Goal: Task Accomplishment & Management: Manage account settings

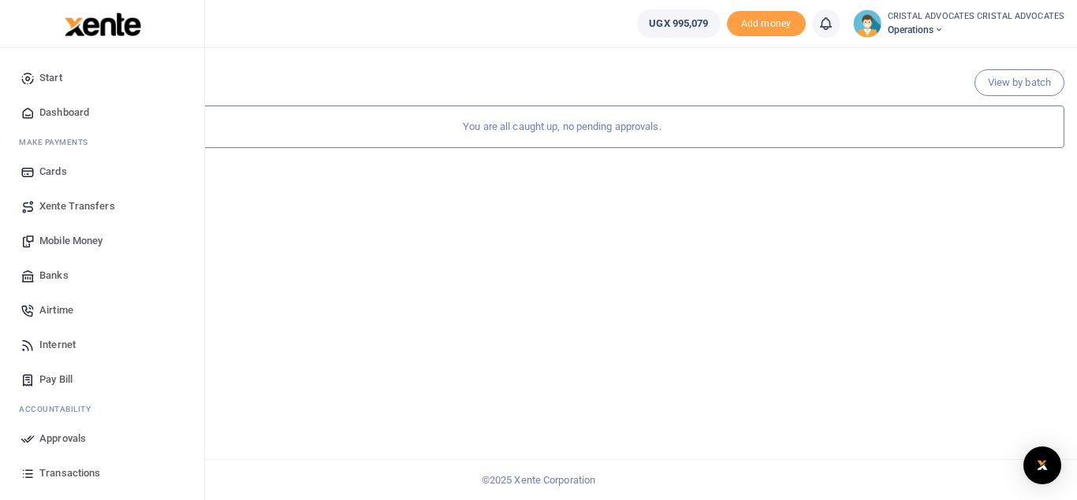
click at [81, 241] on span "Mobile Money" at bounding box center [70, 241] width 63 height 16
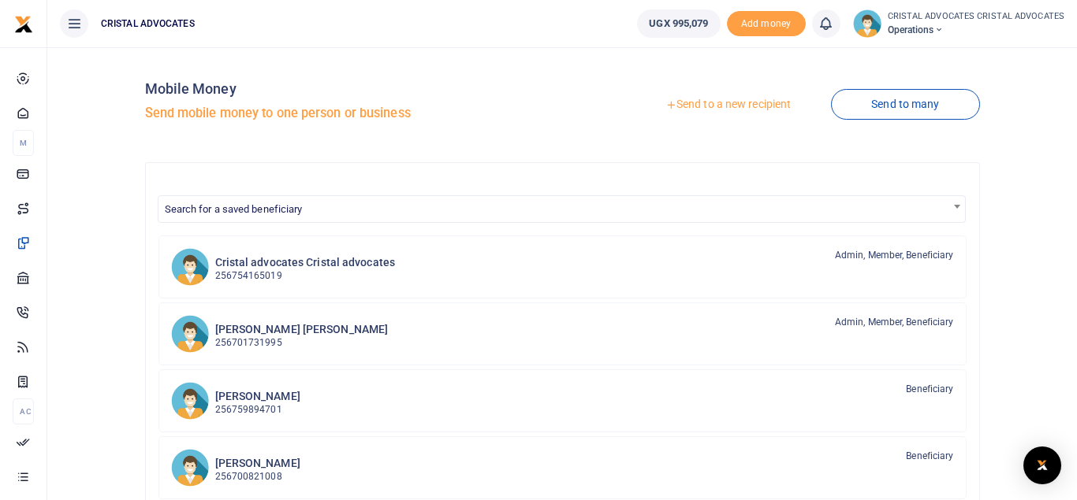
click at [721, 105] on link "Send to a new recipient" at bounding box center [728, 105] width 206 height 28
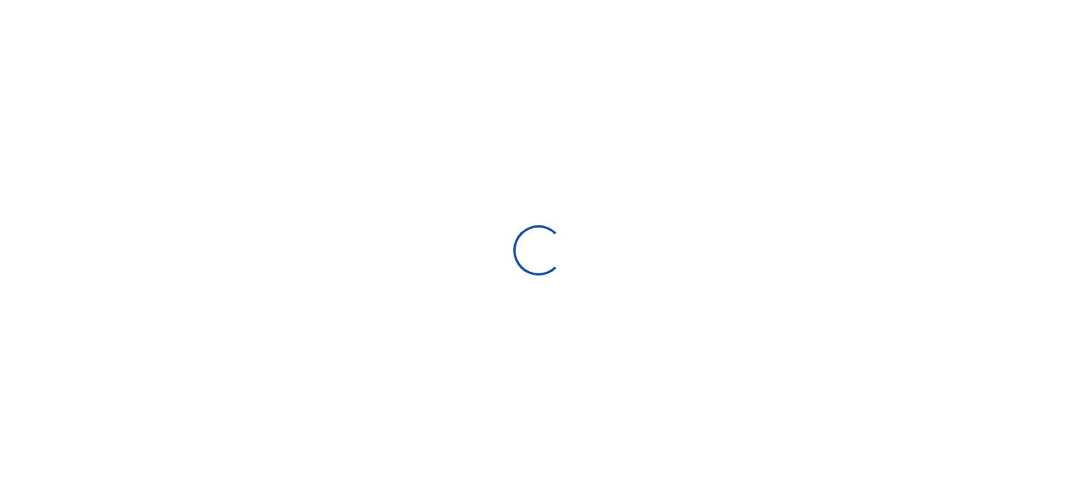
select select "Loading bundles"
select select
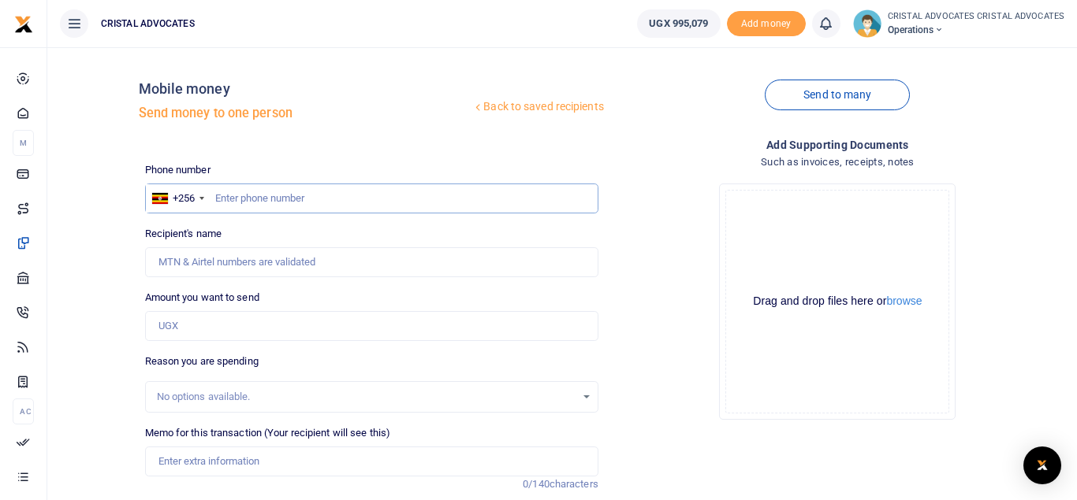
click at [296, 193] on input "text" at bounding box center [371, 199] width 453 height 30
type input "754085664"
click at [195, 322] on input "Amount you want to send" at bounding box center [371, 326] width 453 height 30
type input "Lincoln Kalema"
type input "459,000"
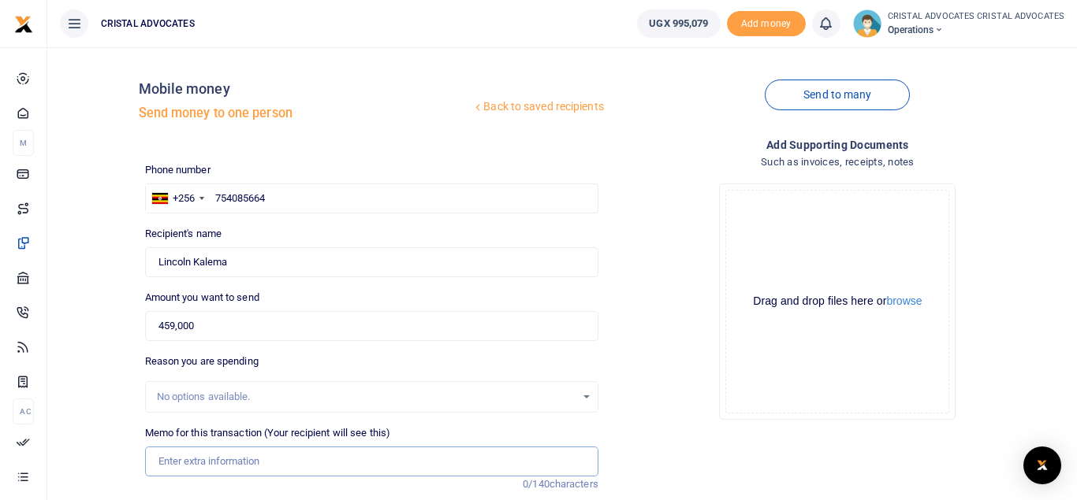
click at [227, 463] on input "Memo for this transaction (Your recipient will see this)" at bounding box center [371, 462] width 453 height 30
paste input "The sum is to facilitate police officers for their role in the arrest and seizu…"
click at [552, 459] on input "The sum is to facilitate police officers for their role in the arrest and seizu…" at bounding box center [371, 462] width 453 height 30
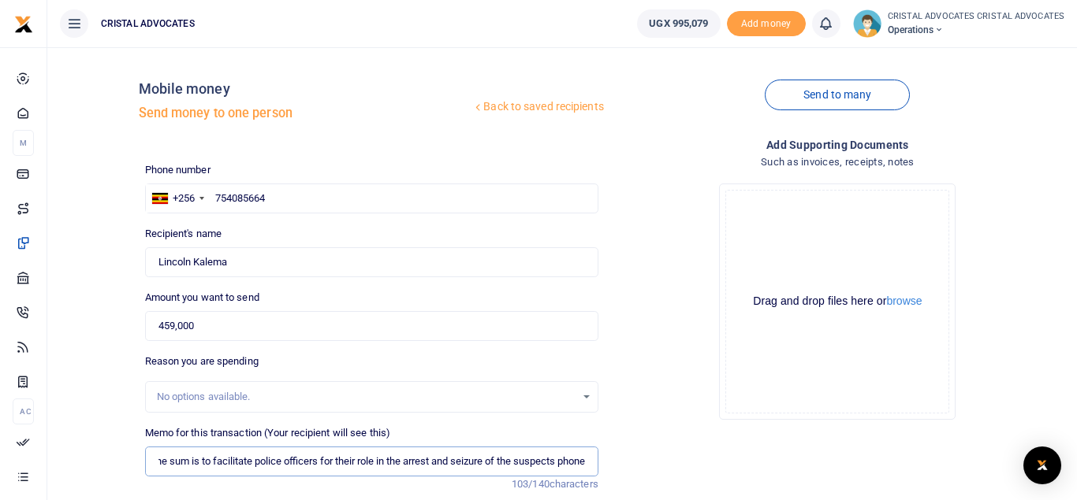
click at [590, 463] on input "The sum is to facilitate police officers for their role in the arrest and seizu…" at bounding box center [371, 462] width 453 height 30
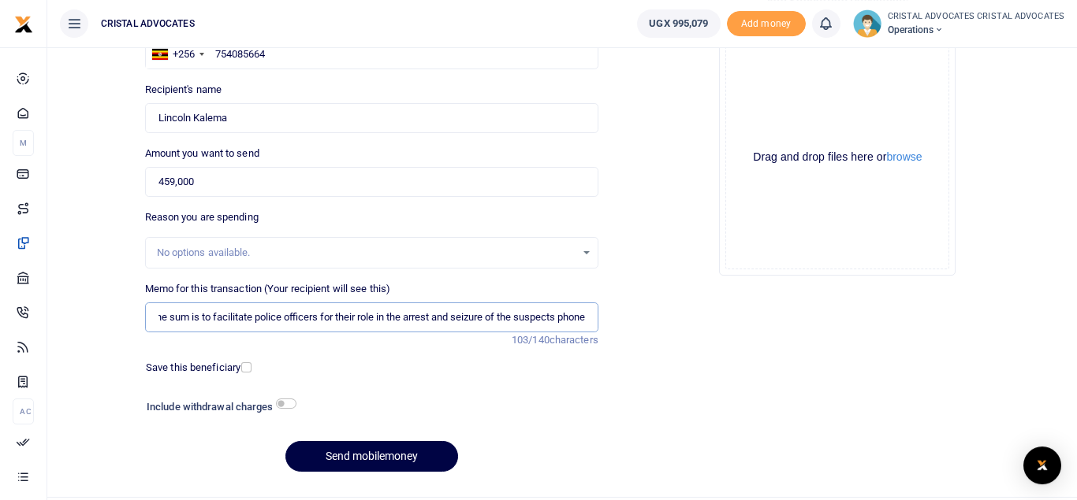
scroll to position [182, 0]
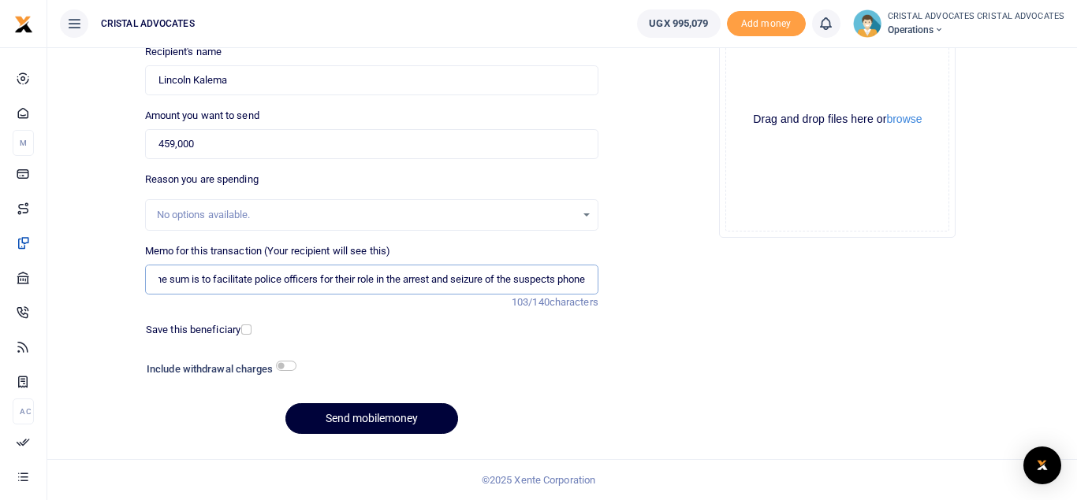
type input "The sum is to facilitate police officers for their role in the arrest and seizu…"
click at [359, 417] on button "Send mobilemoney" at bounding box center [371, 419] width 173 height 31
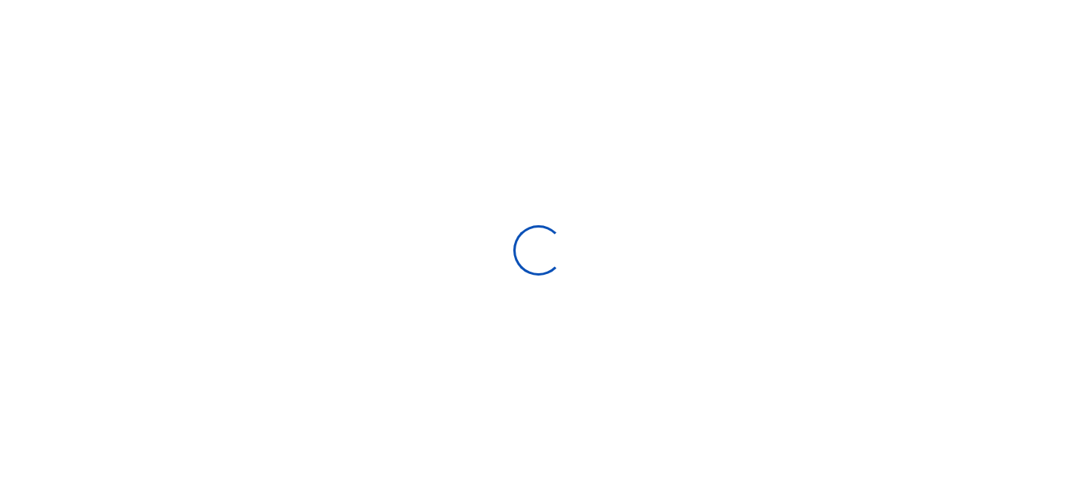
click at [679, 258] on div at bounding box center [538, 250] width 1077 height 500
select select "Loading bundles"
select select
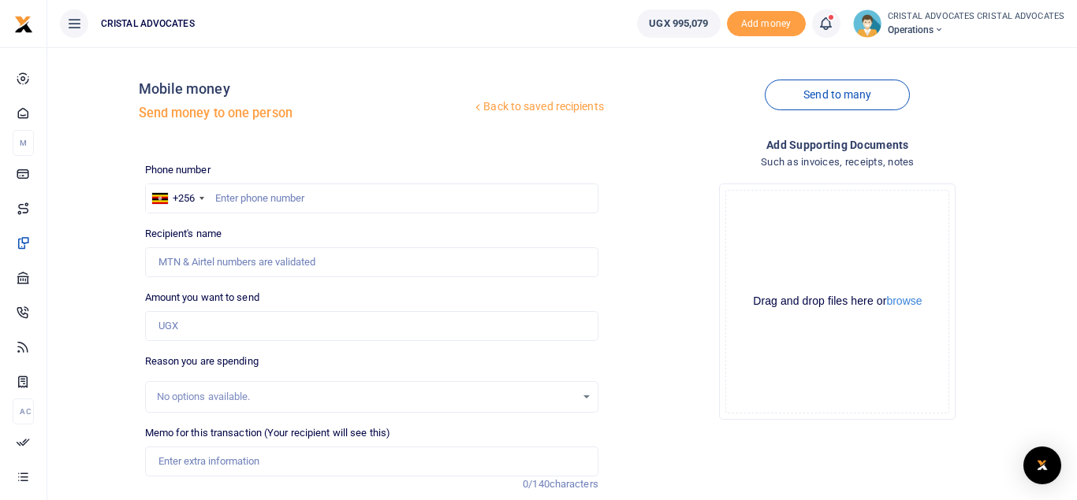
click at [831, 26] on icon at bounding box center [825, 23] width 16 height 17
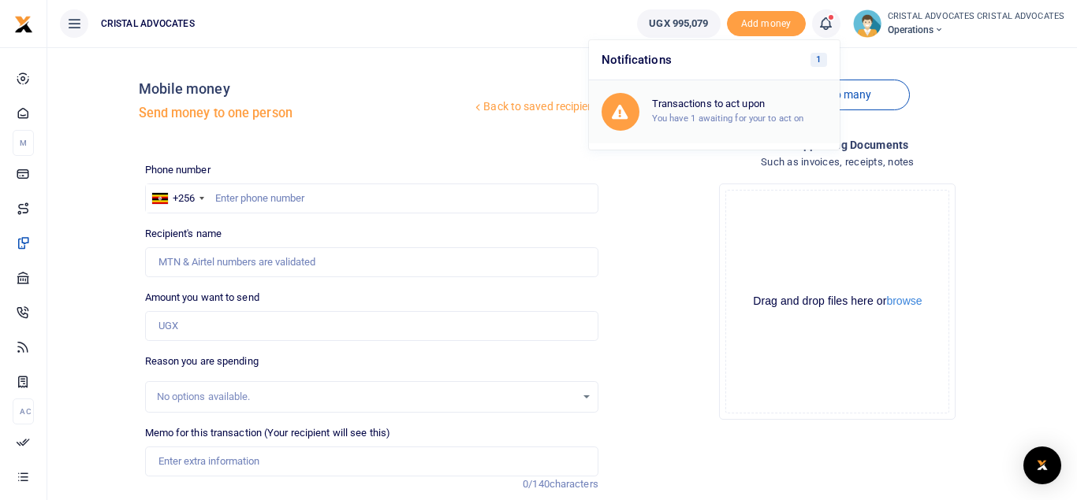
click at [712, 127] on div "Transactions to act upon You have 1 awaiting for your to act on" at bounding box center [713, 112] width 225 height 38
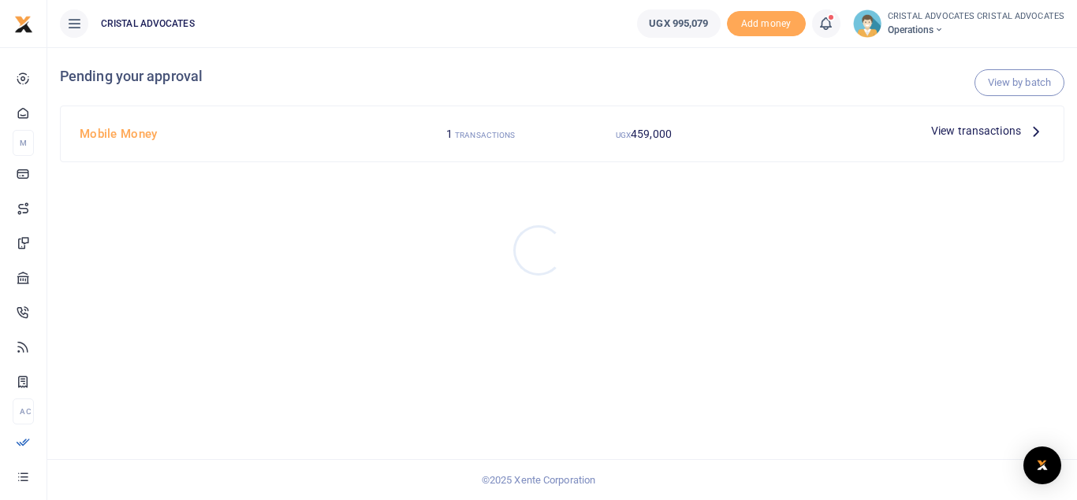
click at [986, 121] on div at bounding box center [538, 250] width 1077 height 500
click at [969, 132] on span "View transactions" at bounding box center [976, 130] width 90 height 17
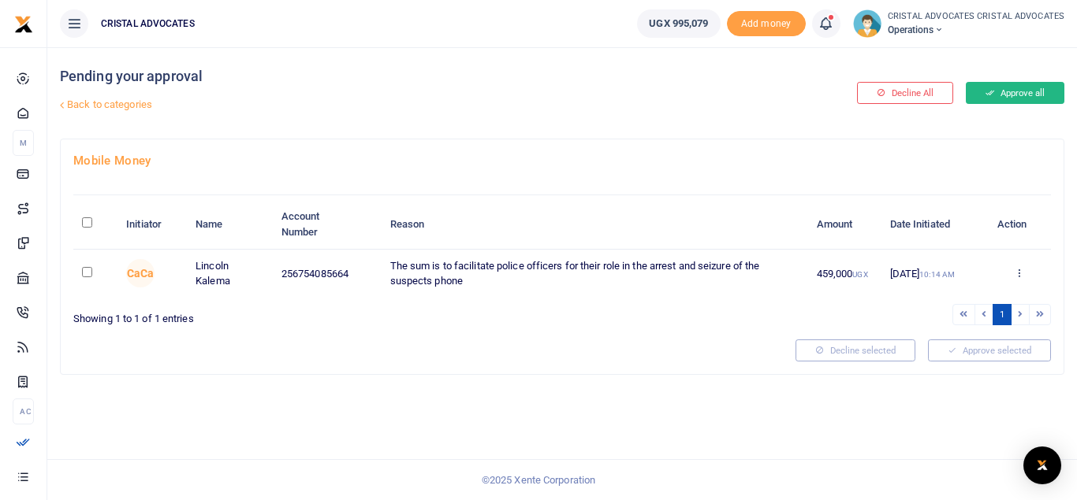
click at [1012, 95] on button "Approve all" at bounding box center [1014, 93] width 99 height 22
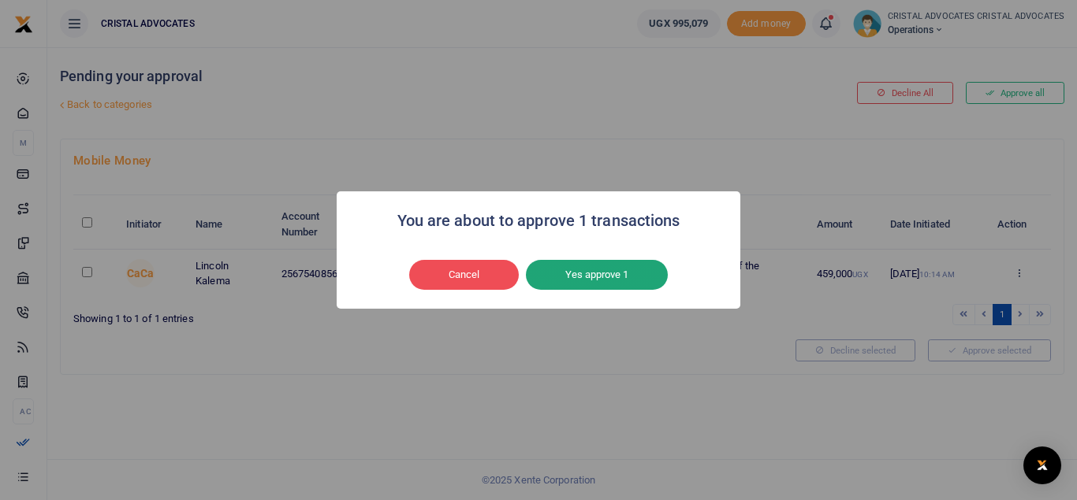
click at [622, 273] on button "Yes approve 1" at bounding box center [597, 275] width 142 height 30
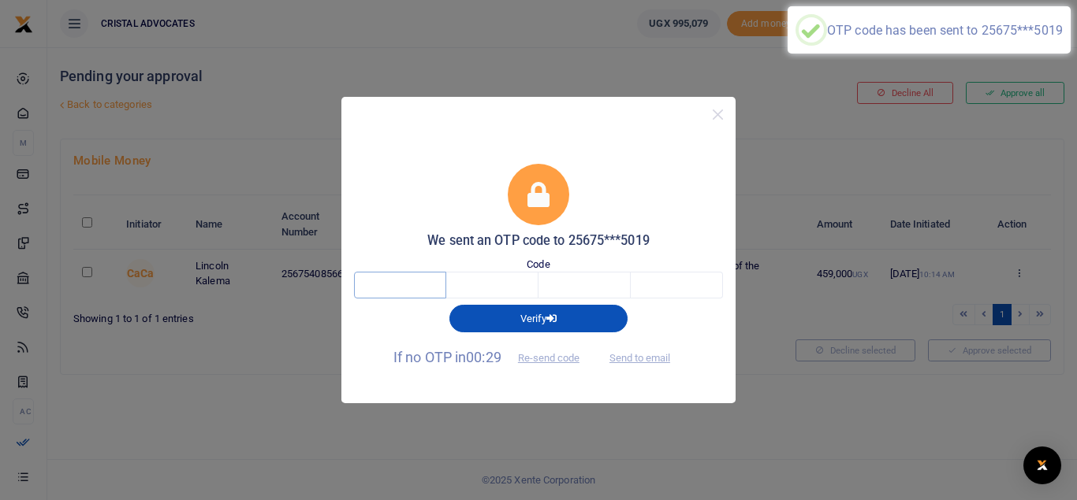
click at [398, 284] on input "text" at bounding box center [400, 285] width 92 height 27
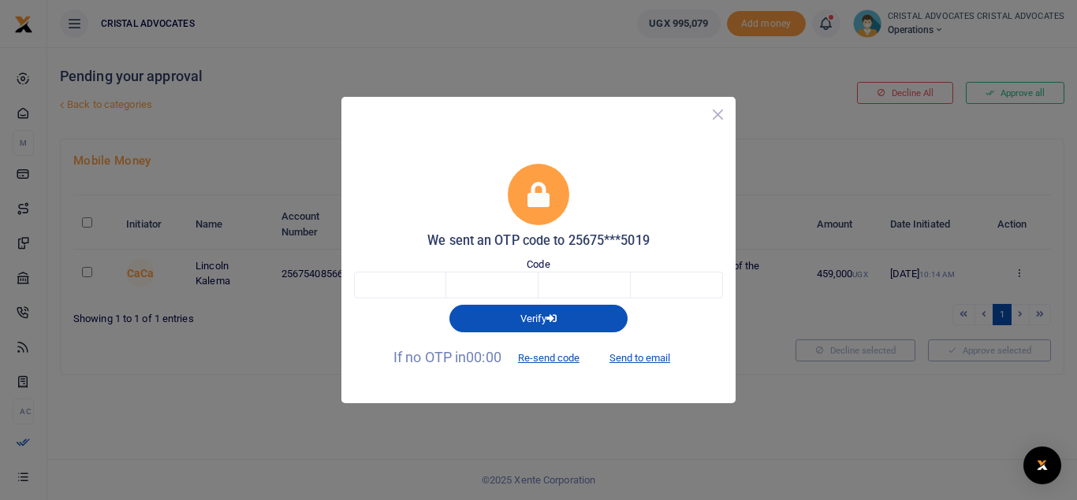
click at [717, 115] on button "Close" at bounding box center [717, 114] width 23 height 23
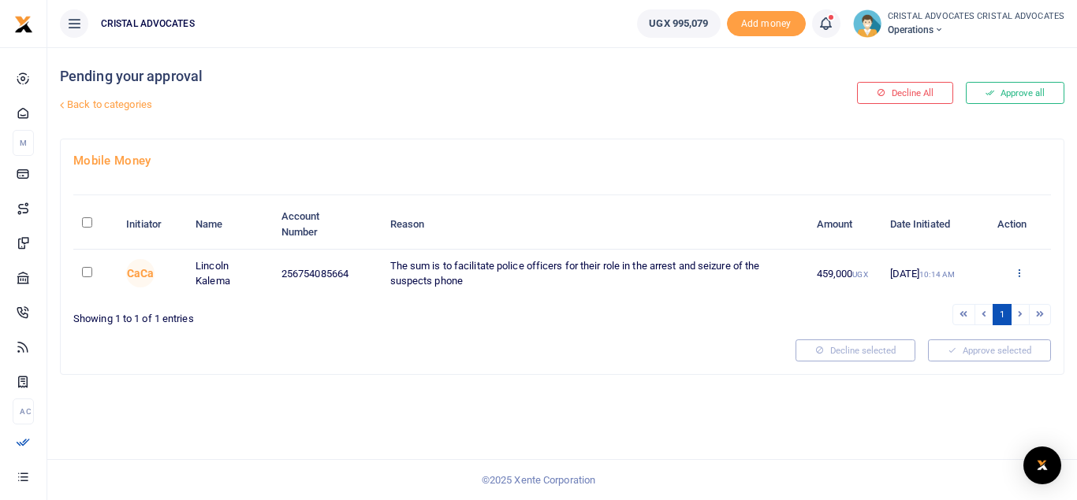
click at [1016, 269] on icon at bounding box center [1019, 272] width 10 height 11
click at [954, 338] on link "Decline" at bounding box center [961, 335] width 125 height 22
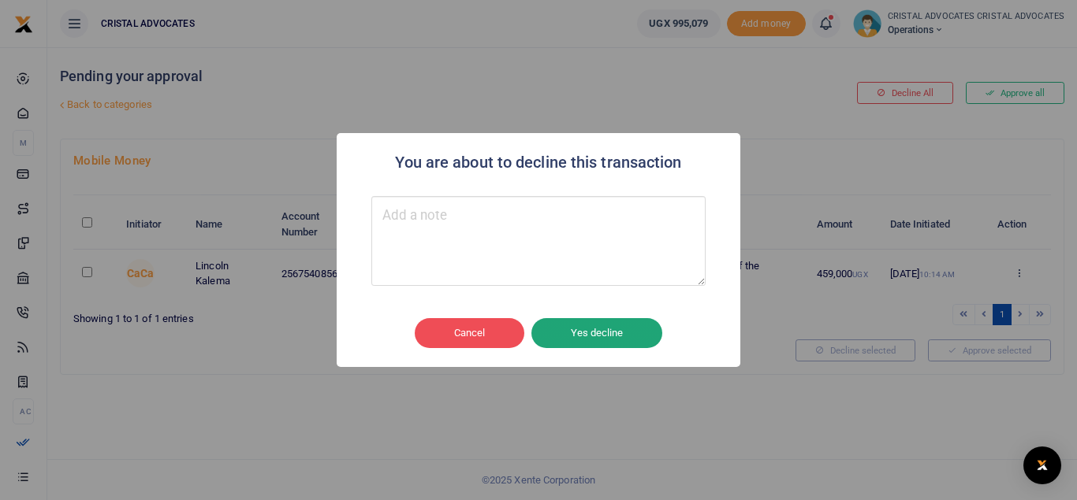
click at [573, 330] on button "Yes decline" at bounding box center [596, 333] width 131 height 30
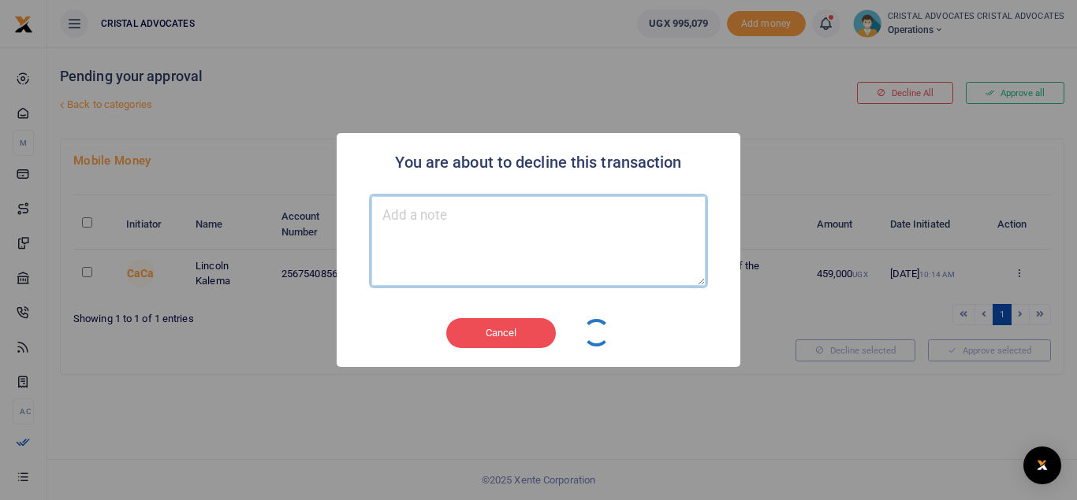
click at [404, 218] on textarea "Type your message here" at bounding box center [538, 241] width 334 height 90
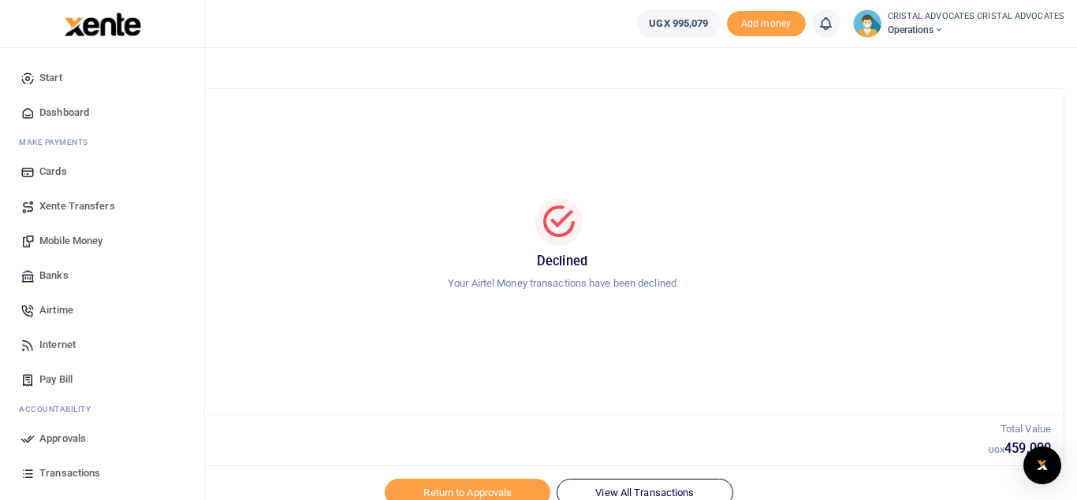
click at [91, 237] on span "Mobile Money" at bounding box center [70, 241] width 63 height 16
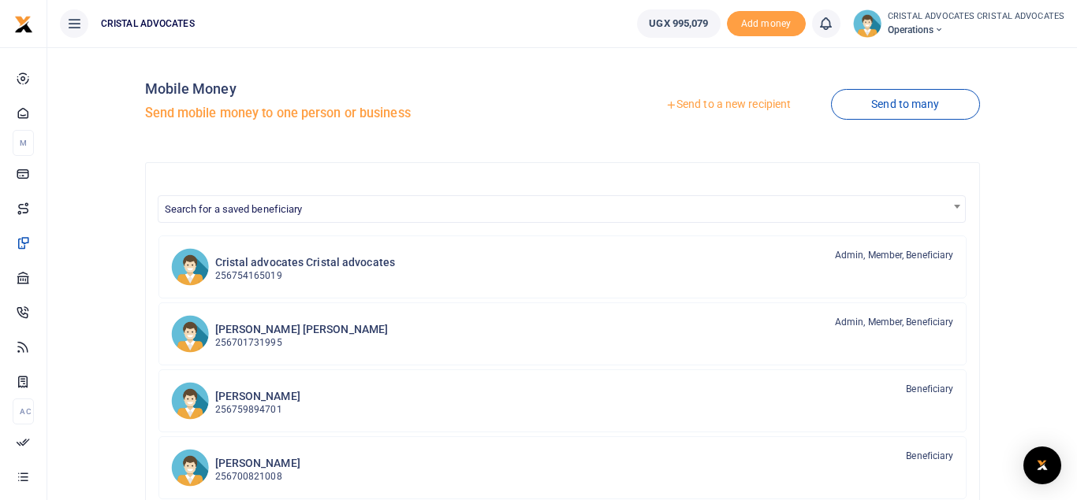
click at [712, 104] on link "Send to a new recipient" at bounding box center [728, 105] width 206 height 28
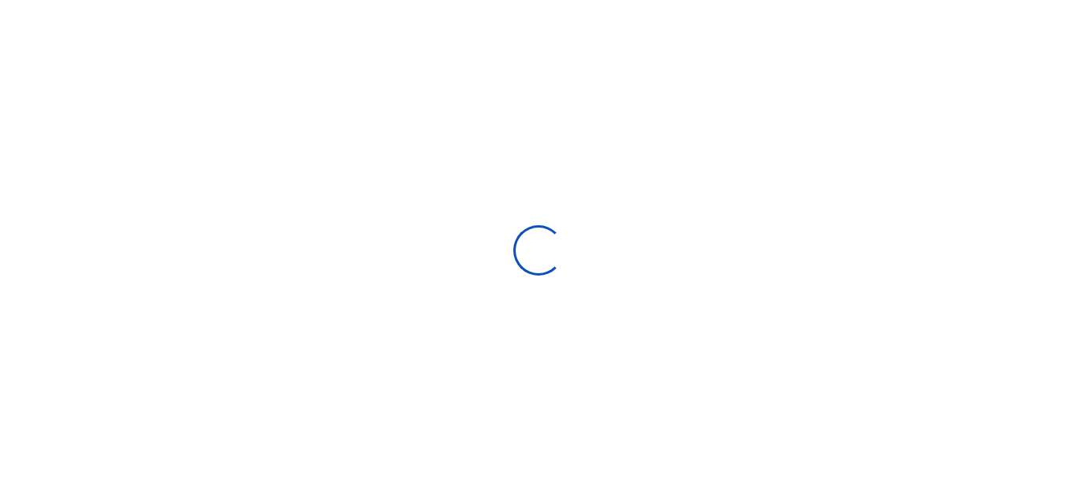
select select "Loading bundles"
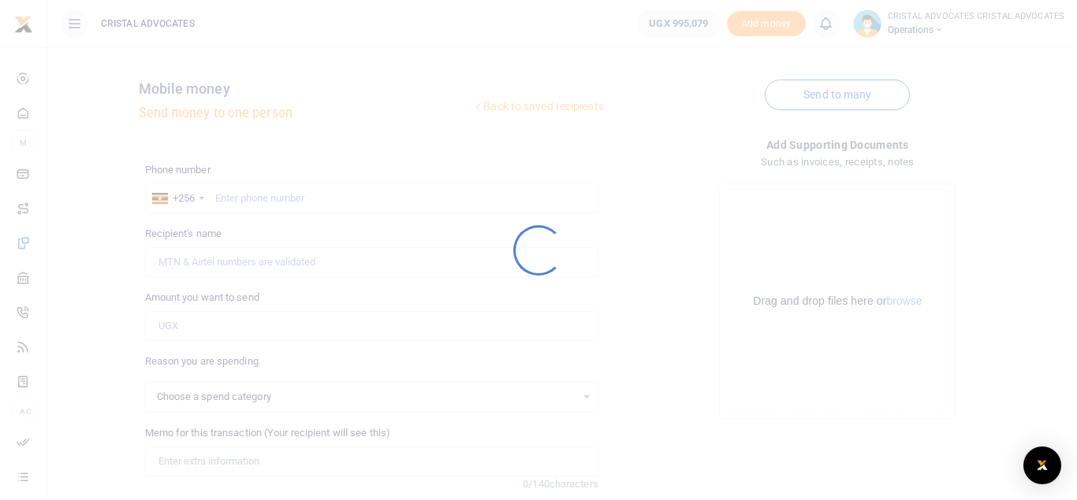
select select
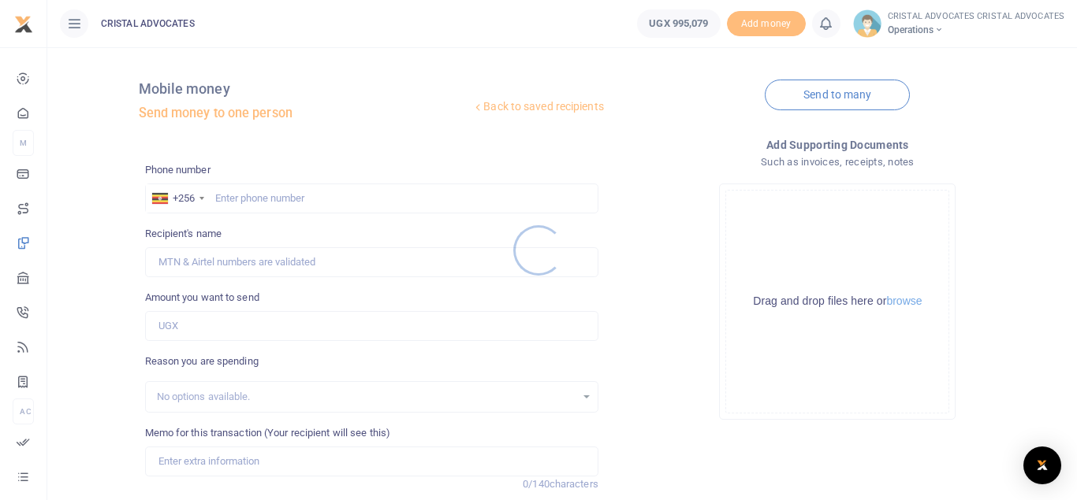
click at [298, 200] on div at bounding box center [538, 250] width 1077 height 500
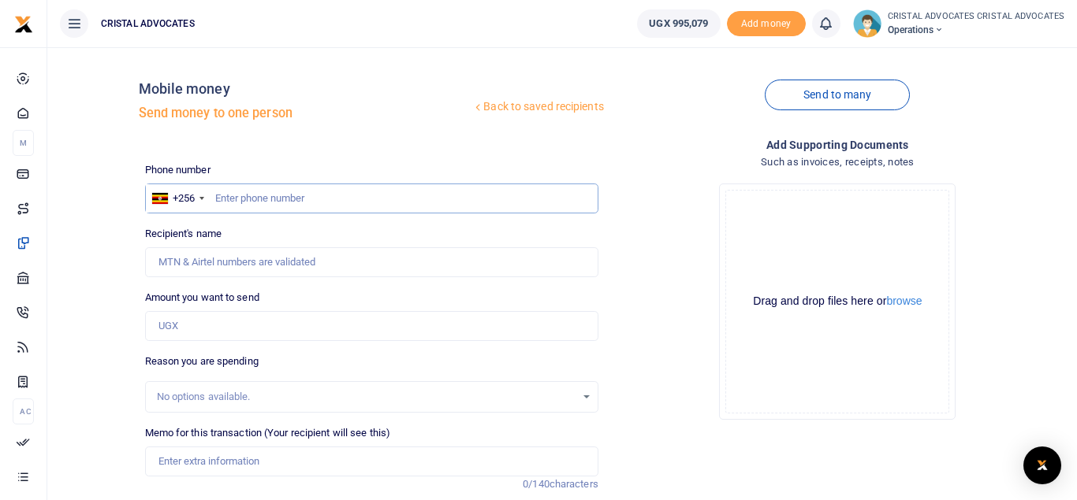
click at [525, 203] on input "text" at bounding box center [371, 199] width 453 height 30
type input "783177107"
click at [188, 323] on input "Amount you want to send" at bounding box center [371, 326] width 453 height 30
type input "Lydia Ssanyu"
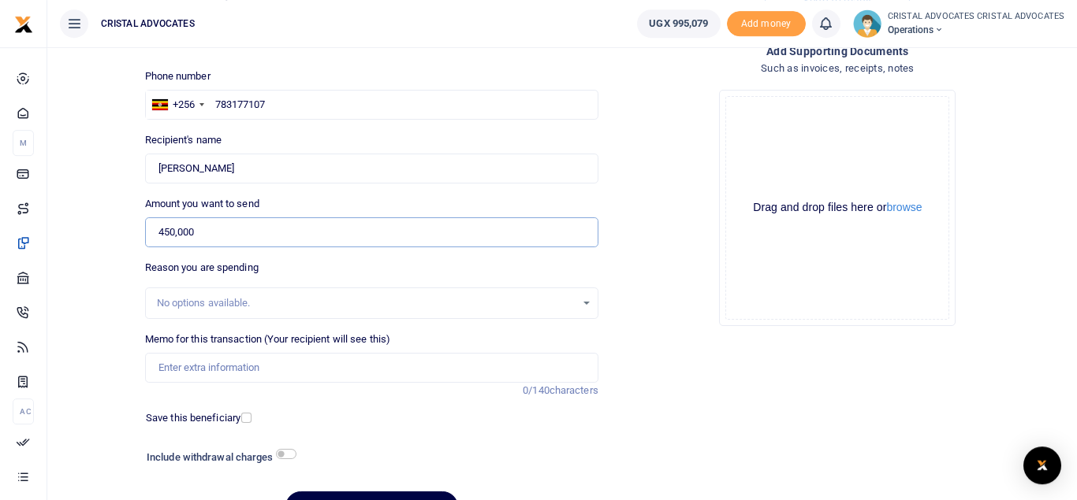
scroll to position [95, 0]
type input "450,000"
click at [280, 459] on h6 "Include withdrawal charges" at bounding box center [218, 457] width 142 height 13
click at [288, 452] on input "checkbox" at bounding box center [286, 453] width 20 height 10
click at [206, 231] on input "450,000" at bounding box center [371, 232] width 453 height 30
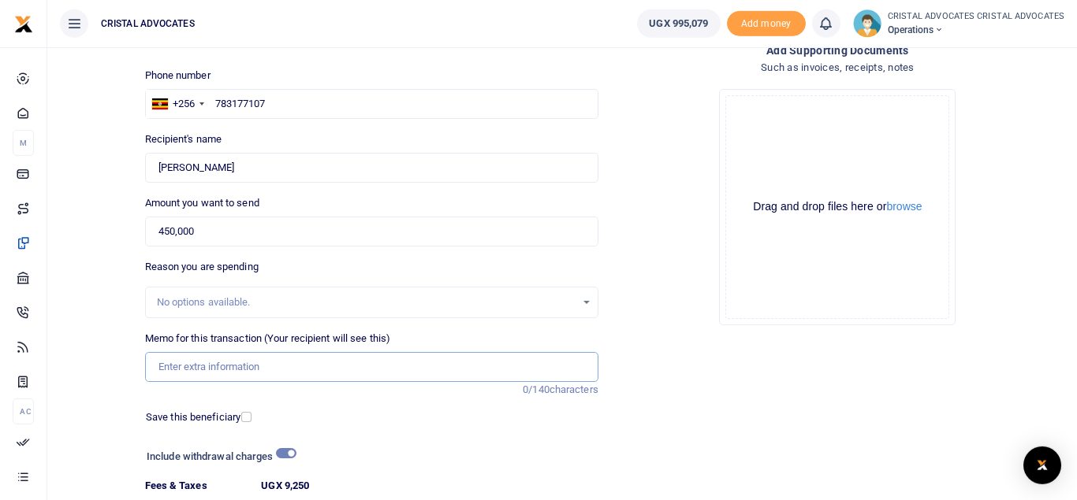
click at [238, 370] on input "Memo for this transaction (Your recipient will see this)" at bounding box center [371, 367] width 453 height 30
click at [275, 452] on h6 "Include withdrawal charges" at bounding box center [218, 457] width 142 height 13
click at [276, 452] on input "checkbox" at bounding box center [286, 453] width 20 height 10
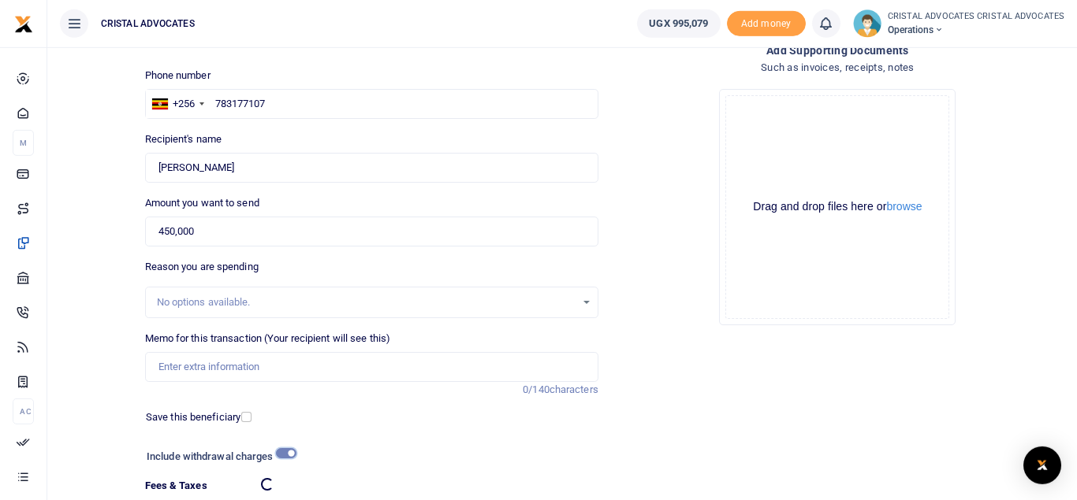
checkbox input "false"
click at [238, 298] on div "No options available." at bounding box center [366, 303] width 419 height 16
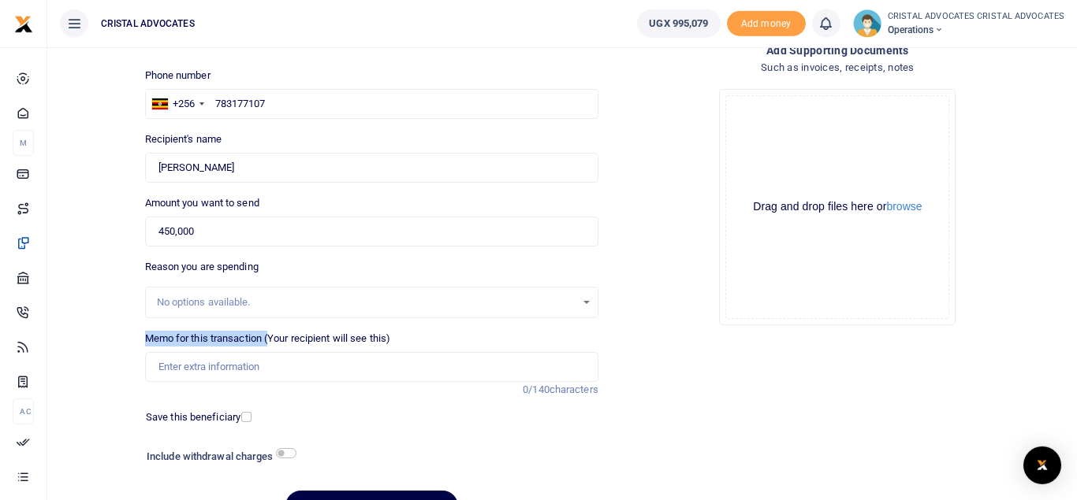
drag, startPoint x: 238, startPoint y: 298, endPoint x: 210, endPoint y: 362, distance: 69.5
click at [210, 362] on div "Phone number +256 Uganda +256 783177107 Phone is required. Recipient's name Fou…" at bounding box center [372, 301] width 466 height 467
click at [210, 362] on input "Memo for this transaction (Your recipient will see this)" at bounding box center [371, 367] width 453 height 30
paste input "The sum is to facilitate police officers for their role in the arrest and seizu…"
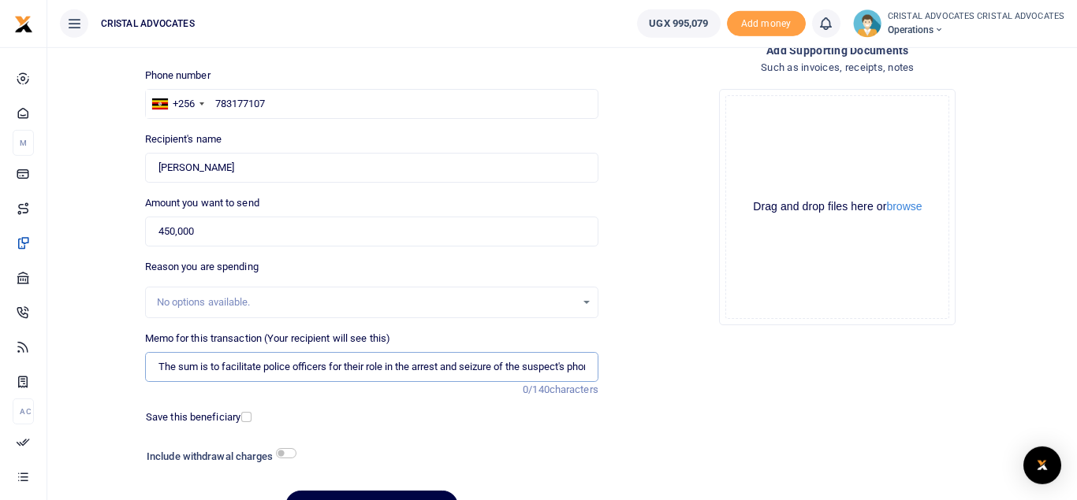
scroll to position [0, 18]
click at [552, 365] on input "The sum is to facilitate police officers for their role in the arrest and seizu…" at bounding box center [371, 367] width 453 height 30
click at [166, 370] on input "The sum is to facilitate police officers for their role in the arrest and seizu…" at bounding box center [371, 367] width 453 height 30
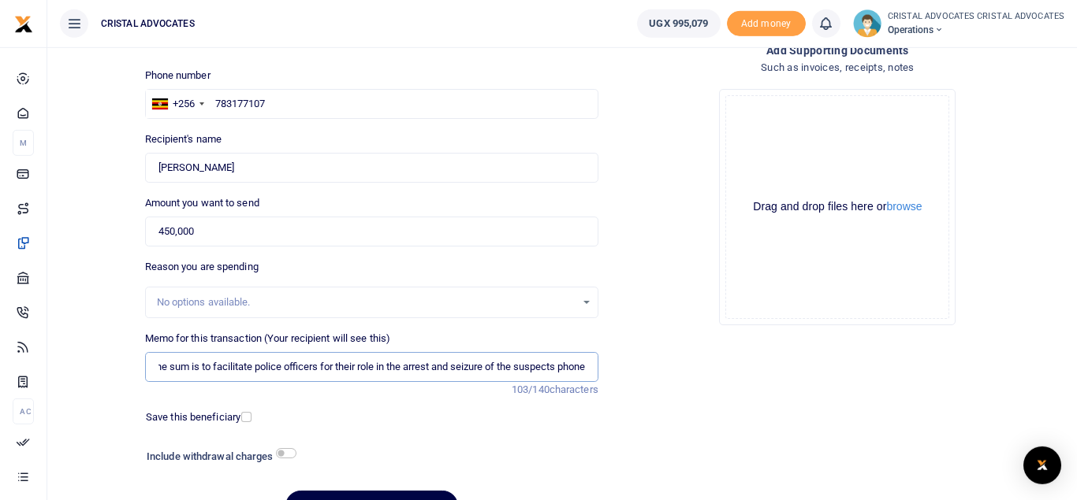
scroll to position [0, 0]
click at [574, 362] on input "The sum is to facilitate police officers for their role in the arrest and seizu…" at bounding box center [371, 367] width 453 height 30
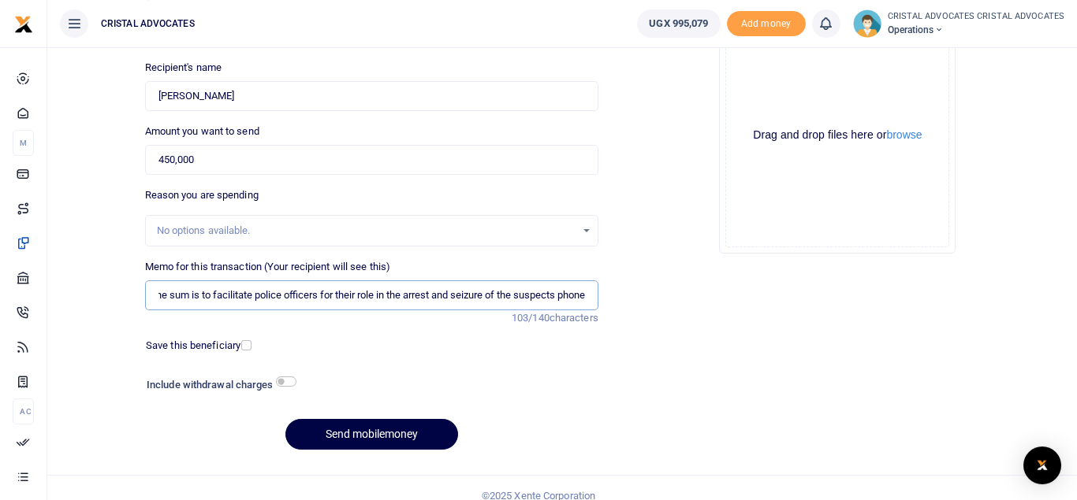
scroll to position [182, 0]
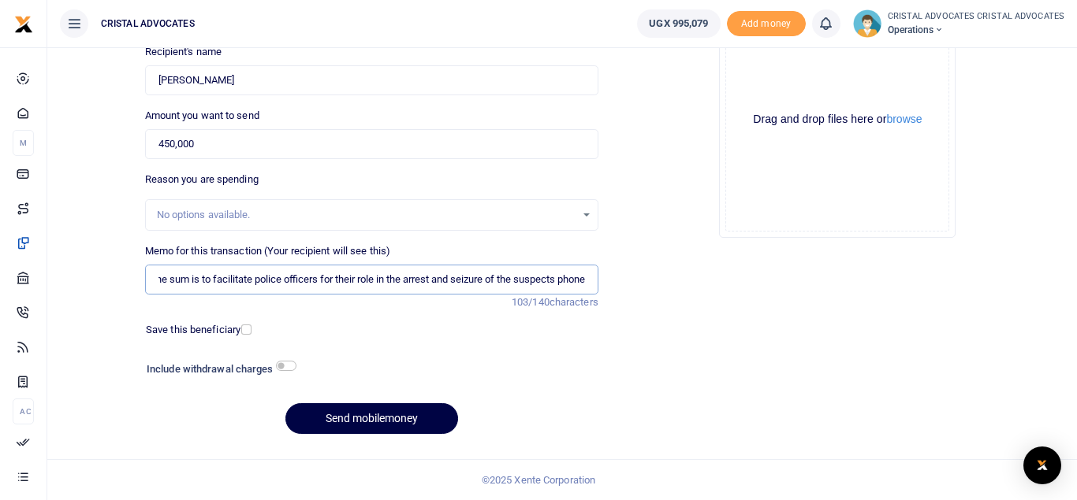
type input "The sum is to facilitate police officers for their role in the arrest and seizu…"
click at [177, 145] on input "450,000" at bounding box center [371, 144] width 453 height 30
click at [241, 133] on input "450,000" at bounding box center [371, 144] width 453 height 30
type input "4"
type input "459,000"
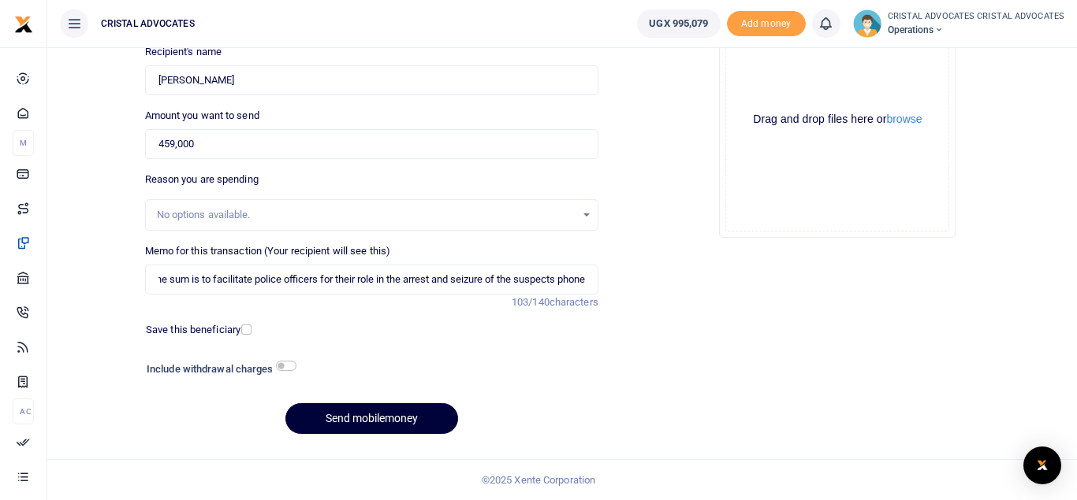
click at [362, 420] on button "Send mobilemoney" at bounding box center [371, 419] width 173 height 31
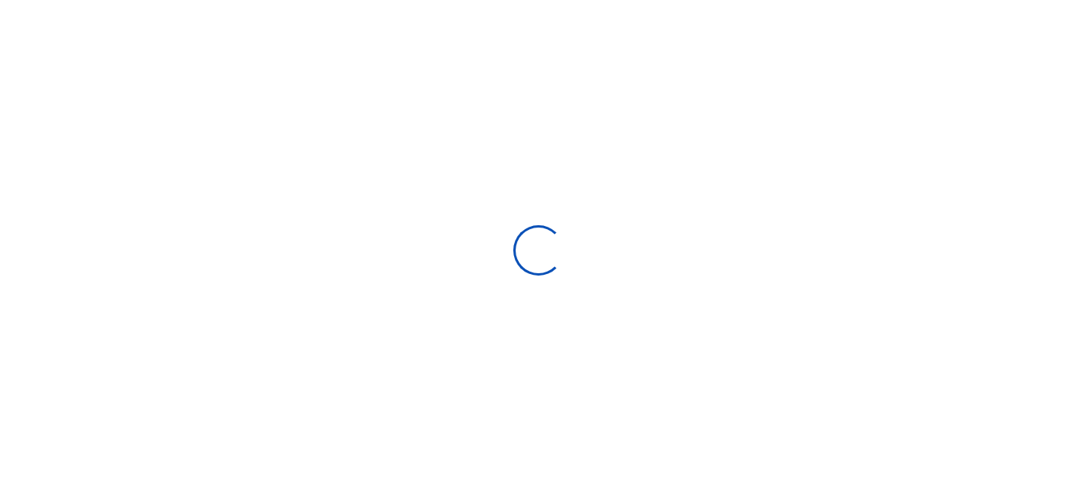
select select "Loading bundles"
select select
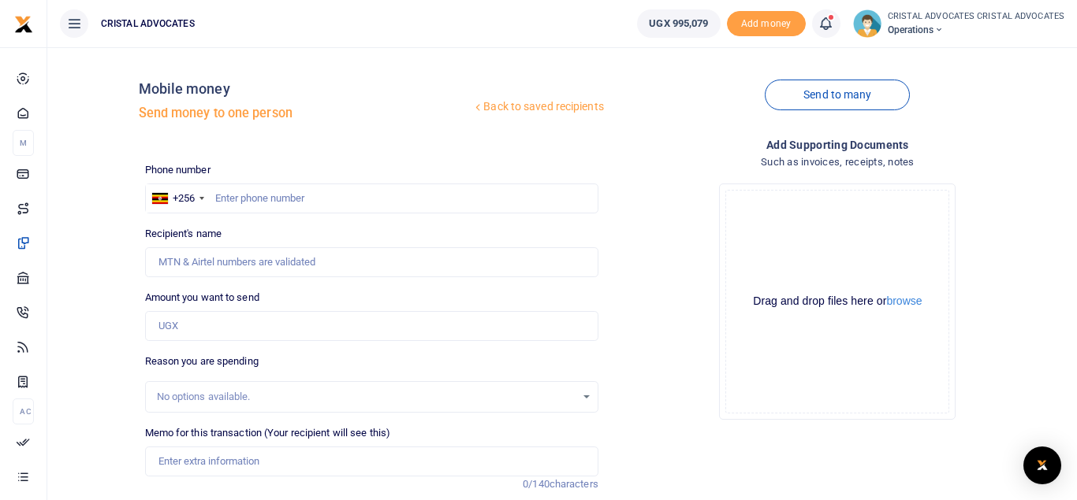
click at [828, 22] on icon at bounding box center [825, 23] width 16 height 17
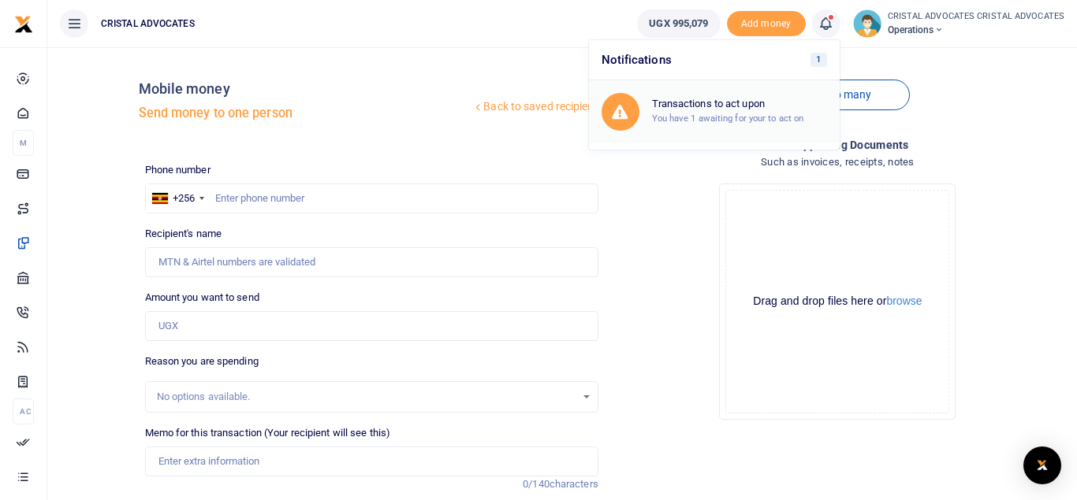
click at [724, 99] on h6 "Transactions to act upon" at bounding box center [739, 104] width 175 height 13
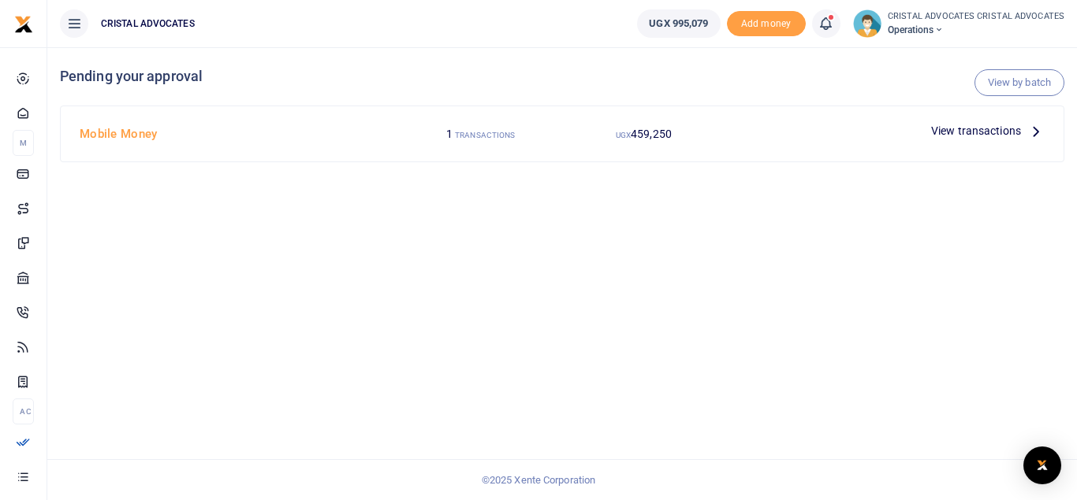
click at [1001, 119] on div "View transactions" at bounding box center [988, 131] width 126 height 24
click at [958, 136] on span "View transactions" at bounding box center [976, 130] width 90 height 17
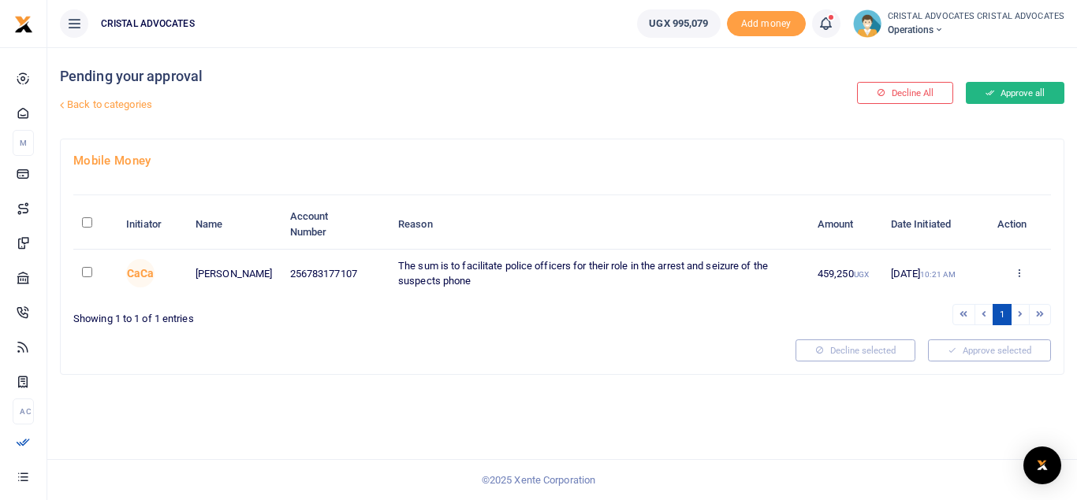
click at [1014, 94] on button "Approve all" at bounding box center [1014, 93] width 99 height 22
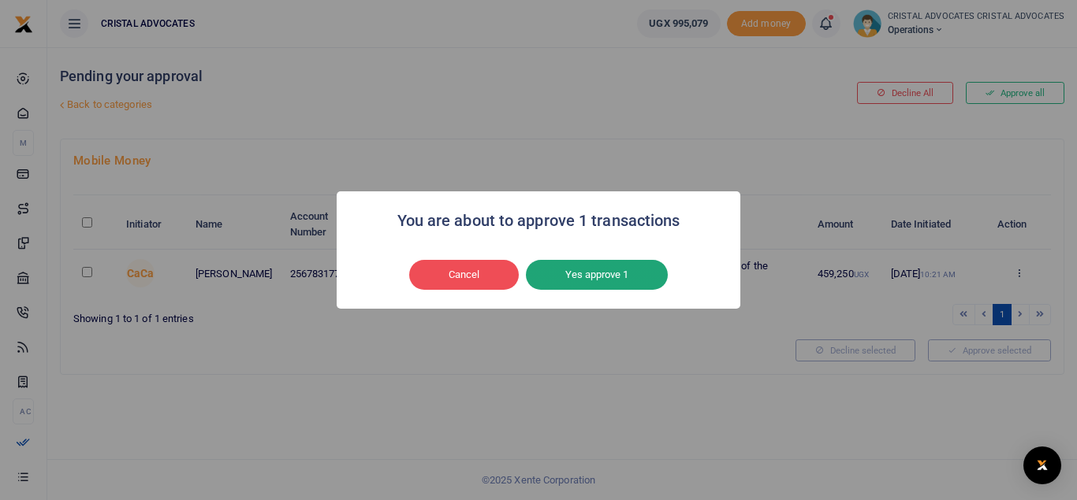
click at [600, 284] on button "Yes approve 1" at bounding box center [597, 275] width 142 height 30
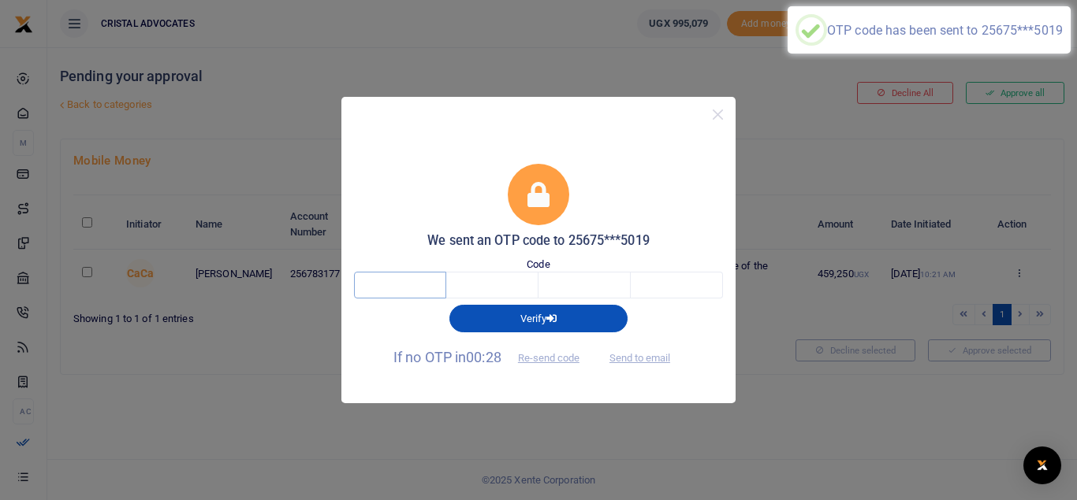
click at [421, 290] on input "text" at bounding box center [400, 285] width 92 height 27
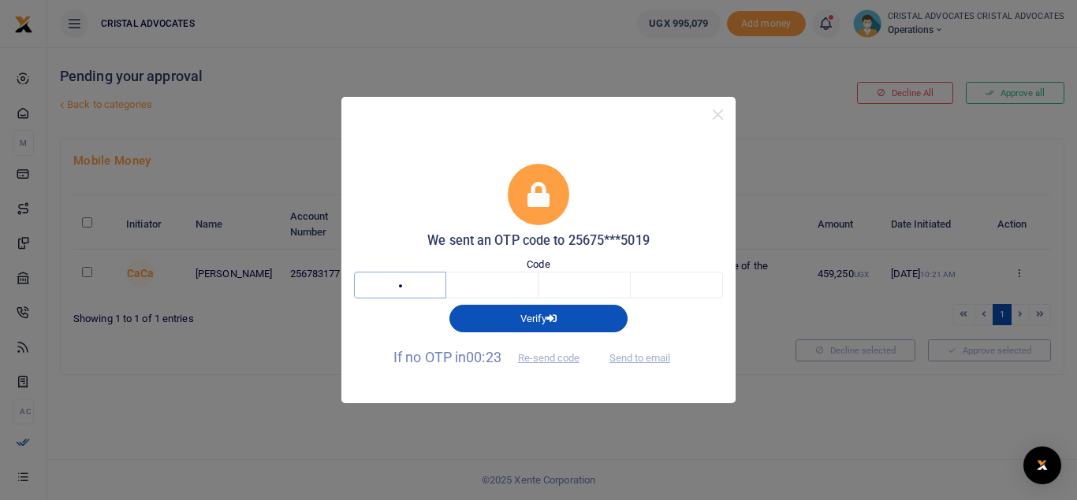
type input "9"
type input "4"
type input "6"
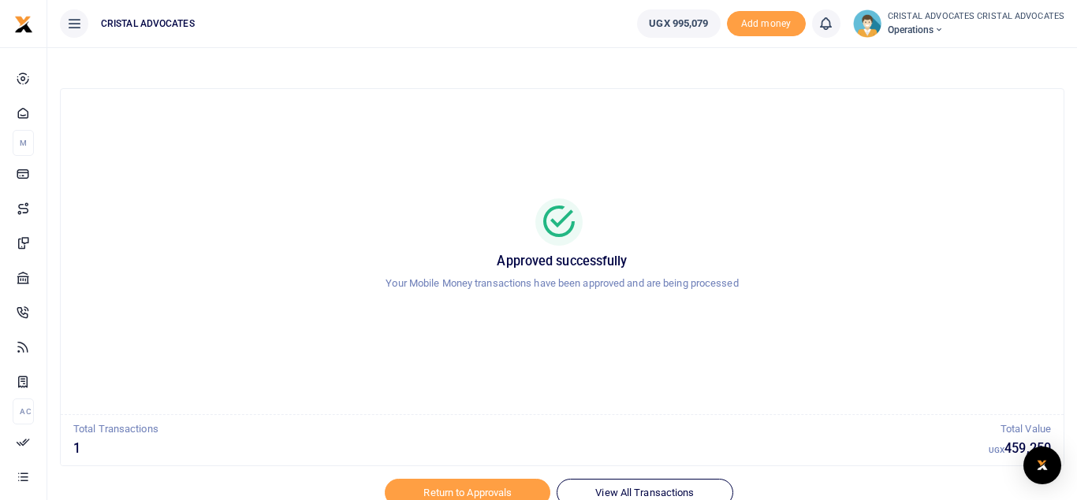
click at [802, 263] on h5 "Approved successfully" at bounding box center [562, 262] width 965 height 16
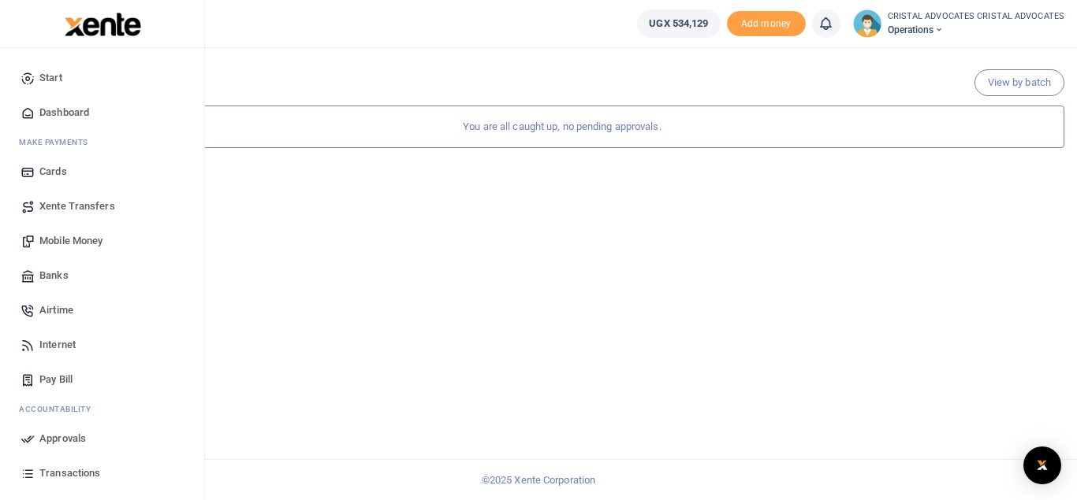
click at [77, 243] on span "Mobile Money" at bounding box center [70, 241] width 63 height 16
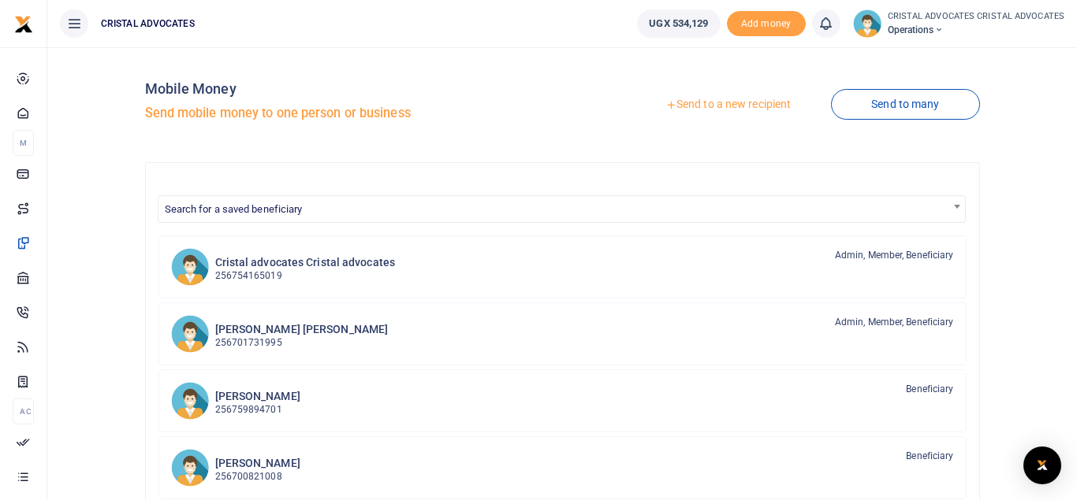
click at [733, 106] on link "Send to a new recipient" at bounding box center [728, 105] width 206 height 28
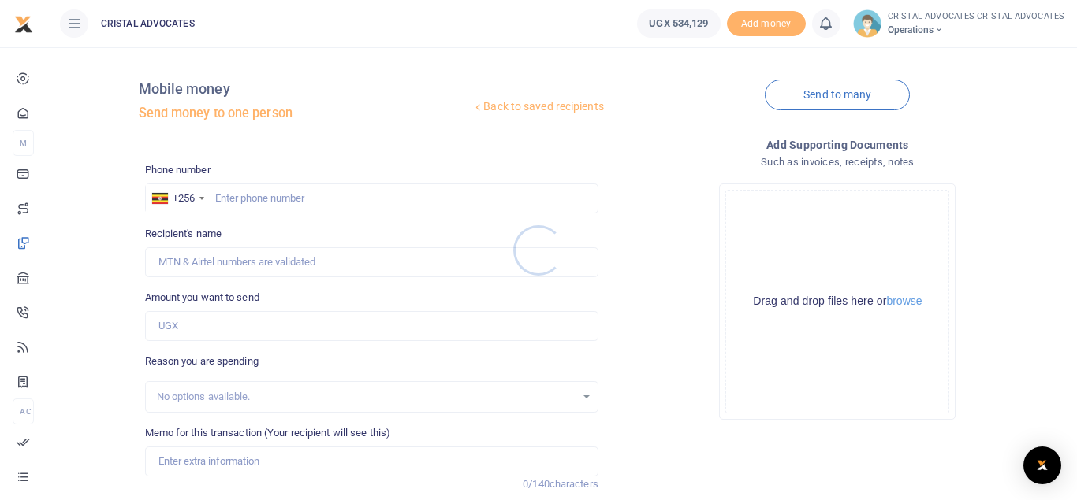
click at [303, 203] on div at bounding box center [538, 250] width 1077 height 500
click at [303, 199] on input "text" at bounding box center [371, 199] width 453 height 30
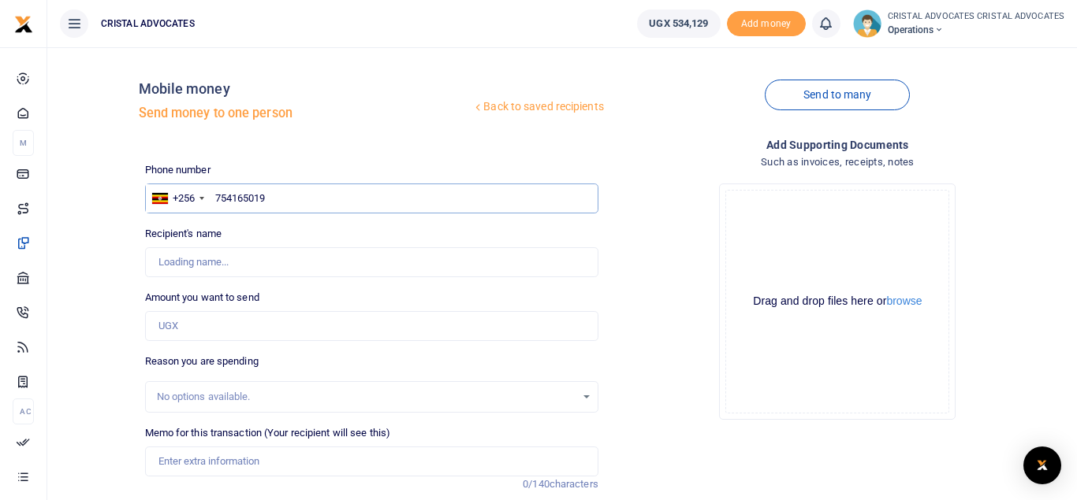
type input "754165019"
click at [196, 323] on input "Amount you want to send" at bounding box center [371, 326] width 453 height 30
type input "[PERSON_NAME]"
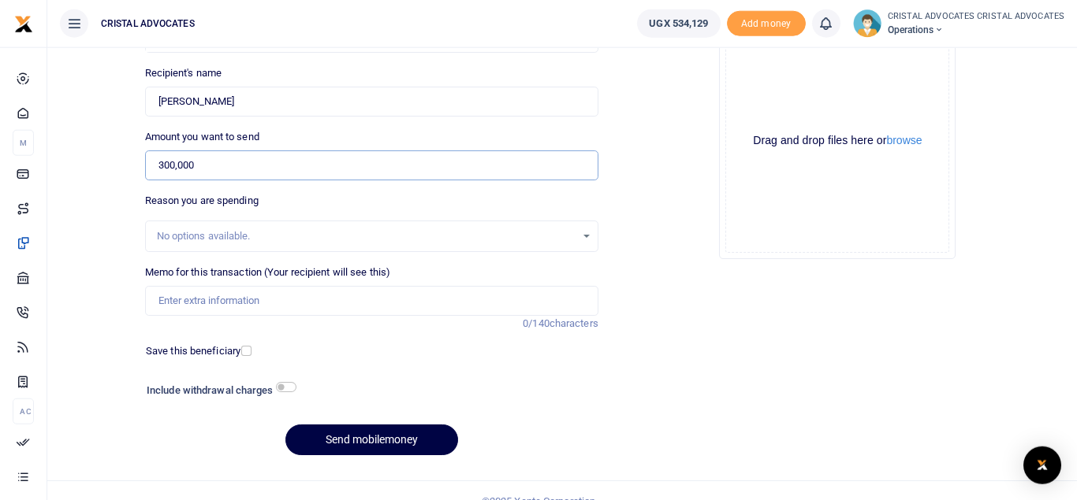
scroll to position [182, 0]
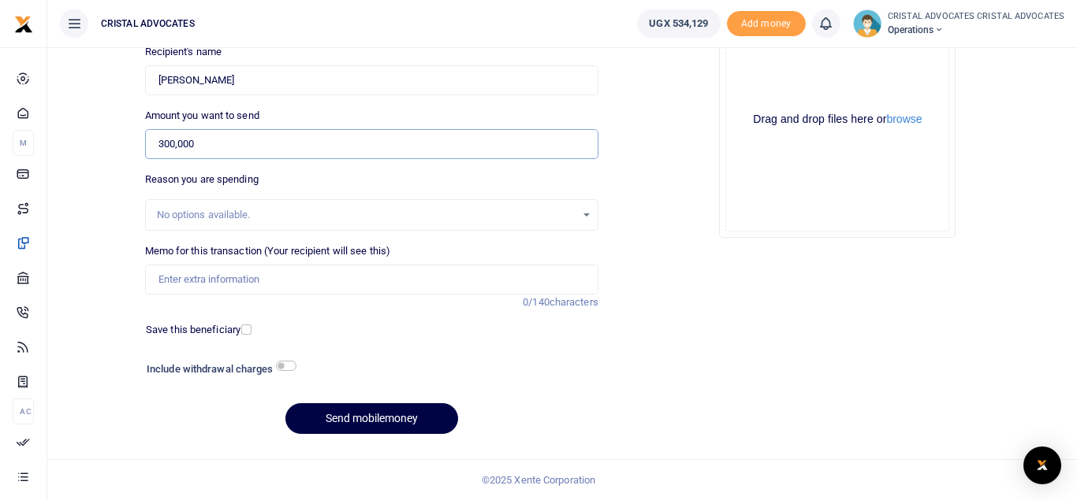
type input "300,000"
click at [290, 368] on input "checkbox" at bounding box center [286, 366] width 20 height 10
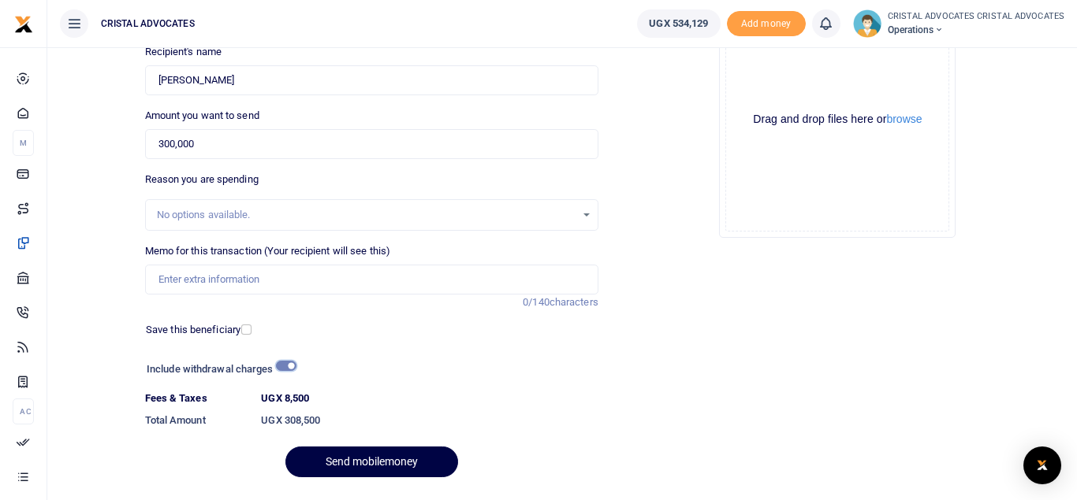
click at [281, 369] on input "checkbox" at bounding box center [286, 366] width 20 height 10
checkbox input "false"
